Goal: Transaction & Acquisition: Purchase product/service

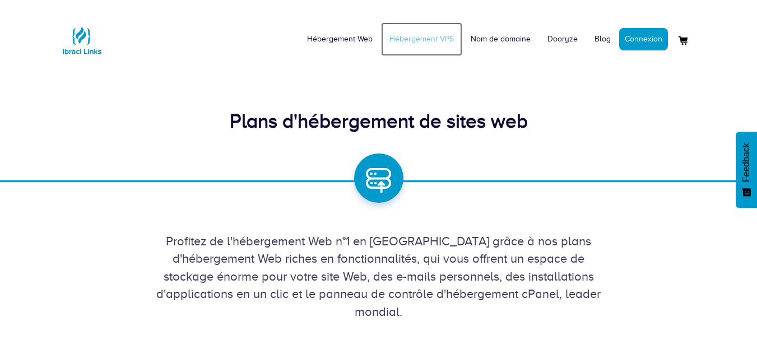
click at [441, 38] on link "Hébergement VPS" at bounding box center [421, 39] width 81 height 34
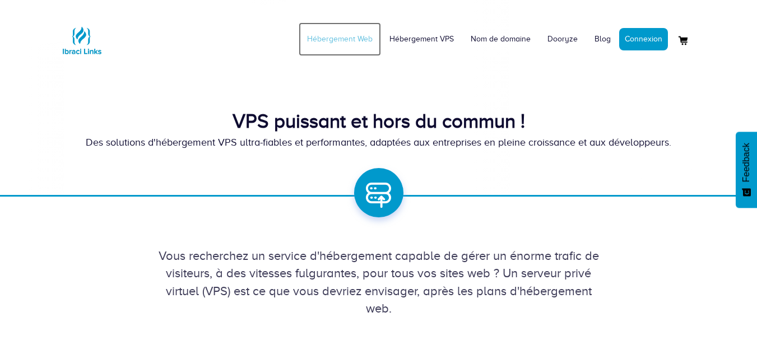
click at [359, 43] on link "Hébergement Web" at bounding box center [340, 39] width 82 height 34
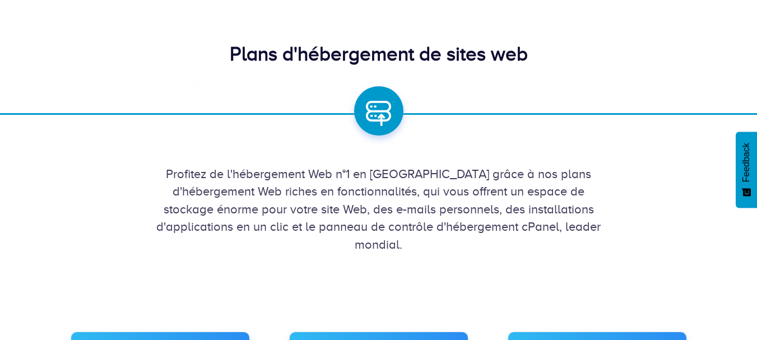
scroll to position [69, 0]
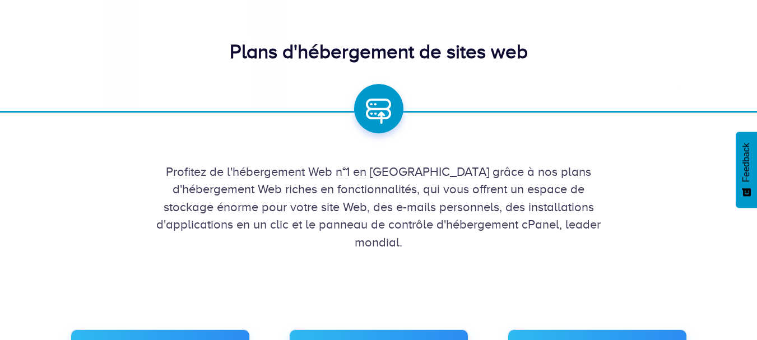
drag, startPoint x: 385, startPoint y: 171, endPoint x: 403, endPoint y: 240, distance: 71.3
click at [403, 240] on div "Profitez de l'hébergement Web n°1 en [GEOGRAPHIC_DATA] grâce à nos plans d'hébe…" at bounding box center [378, 207] width 639 height 88
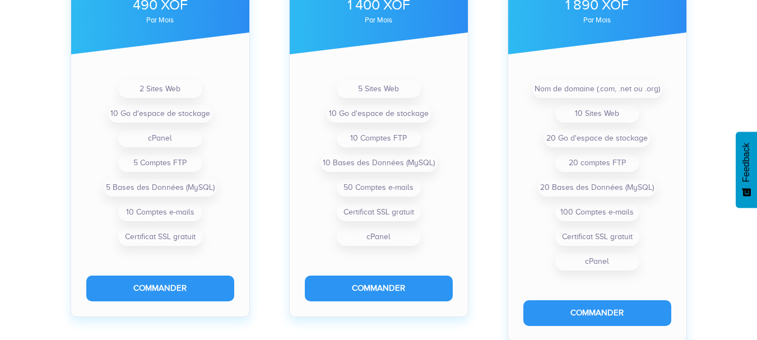
scroll to position [460, 0]
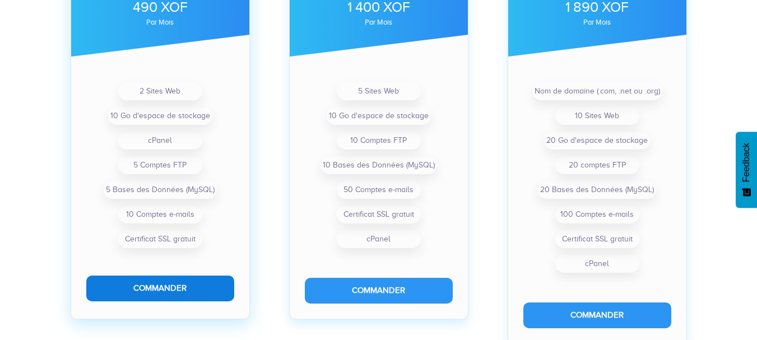
click at [174, 290] on button "Commander" at bounding box center [160, 288] width 148 height 25
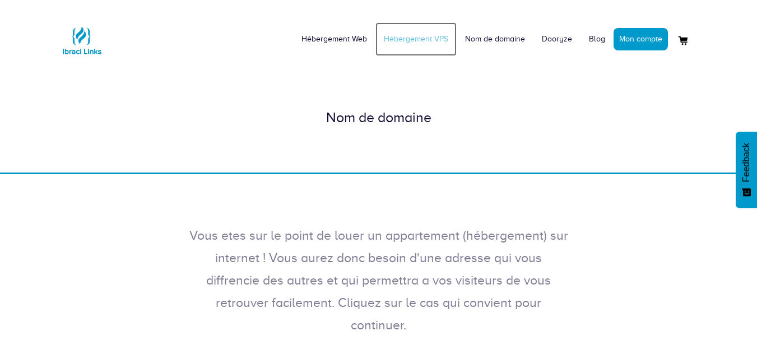
click at [431, 38] on link "Hébergement VPS" at bounding box center [415, 39] width 81 height 34
